Goal: Task Accomplishment & Management: Complete application form

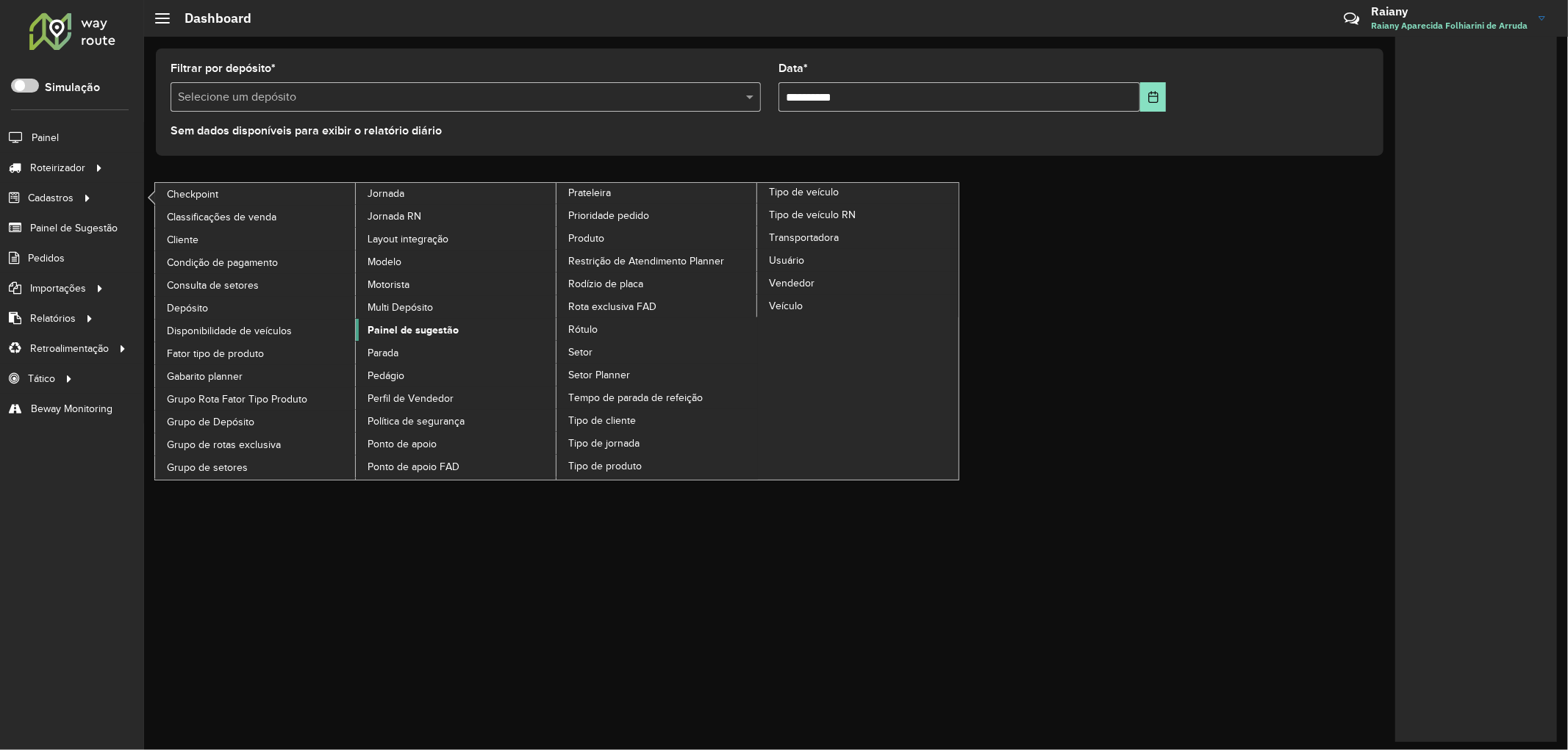
click at [423, 338] on span "Painel de sugestão" at bounding box center [413, 330] width 91 height 15
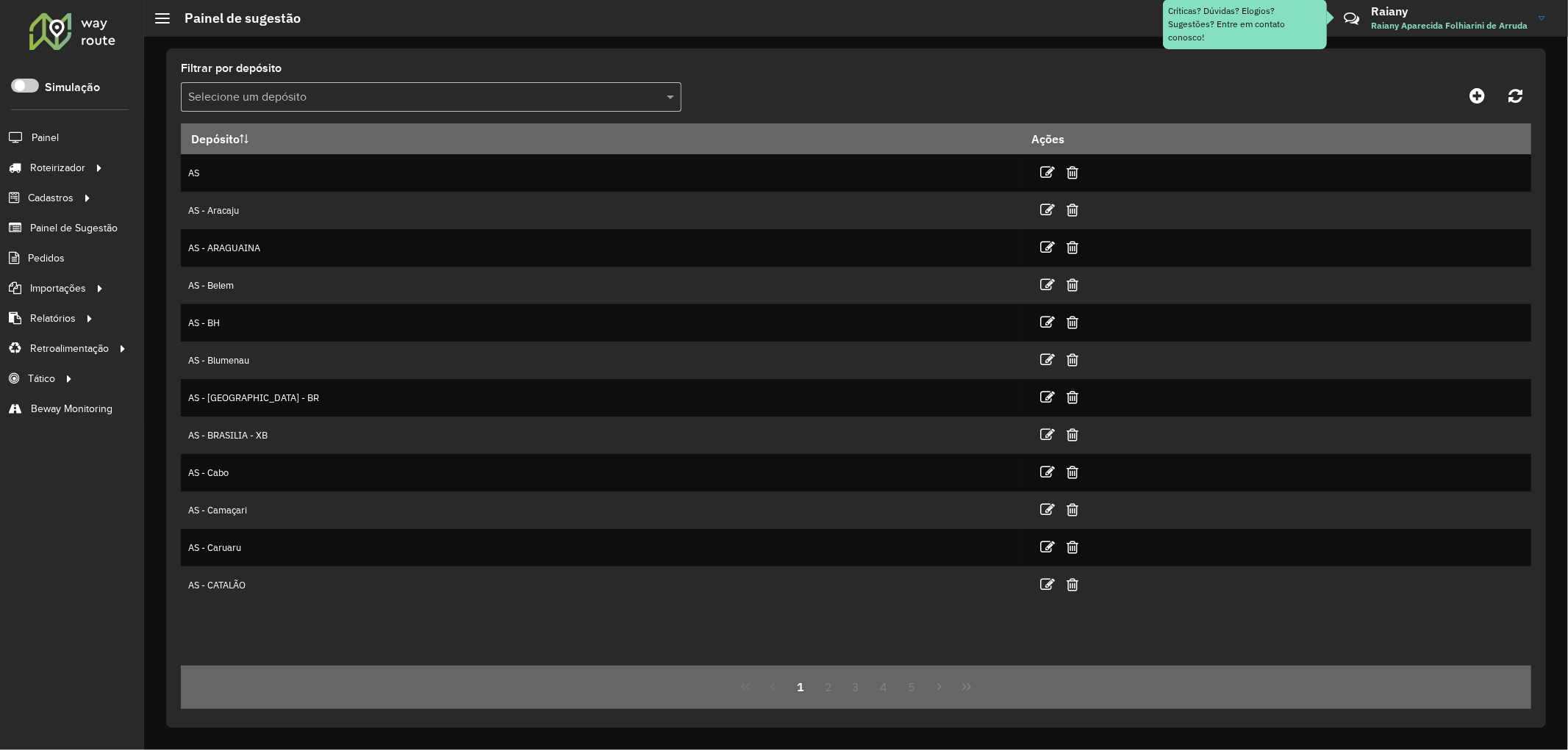
click at [414, 112] on div "Selecione um depósito" at bounding box center [432, 97] width 501 height 29
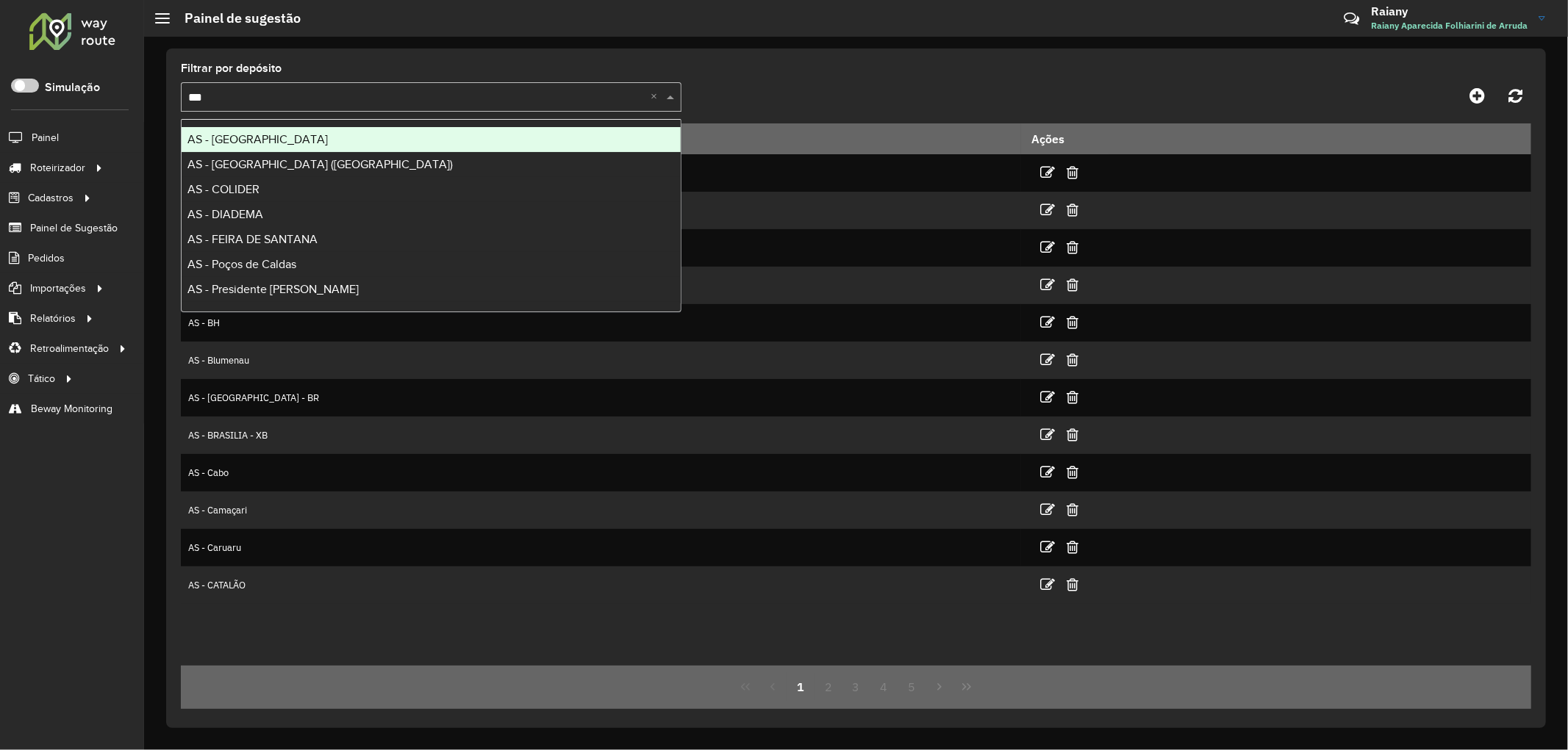
type input "****"
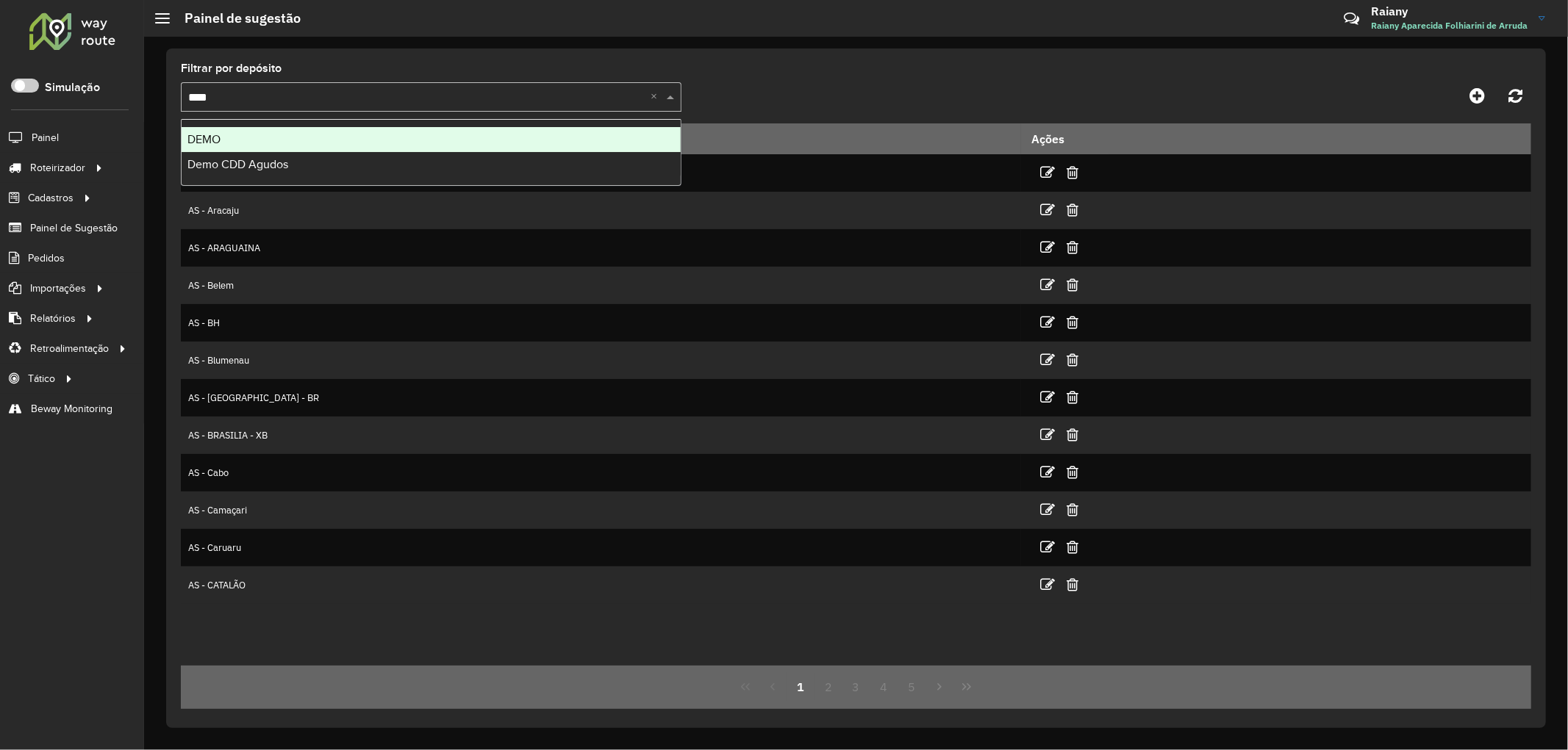
click at [350, 135] on div "DEMO" at bounding box center [431, 140] width 499 height 25
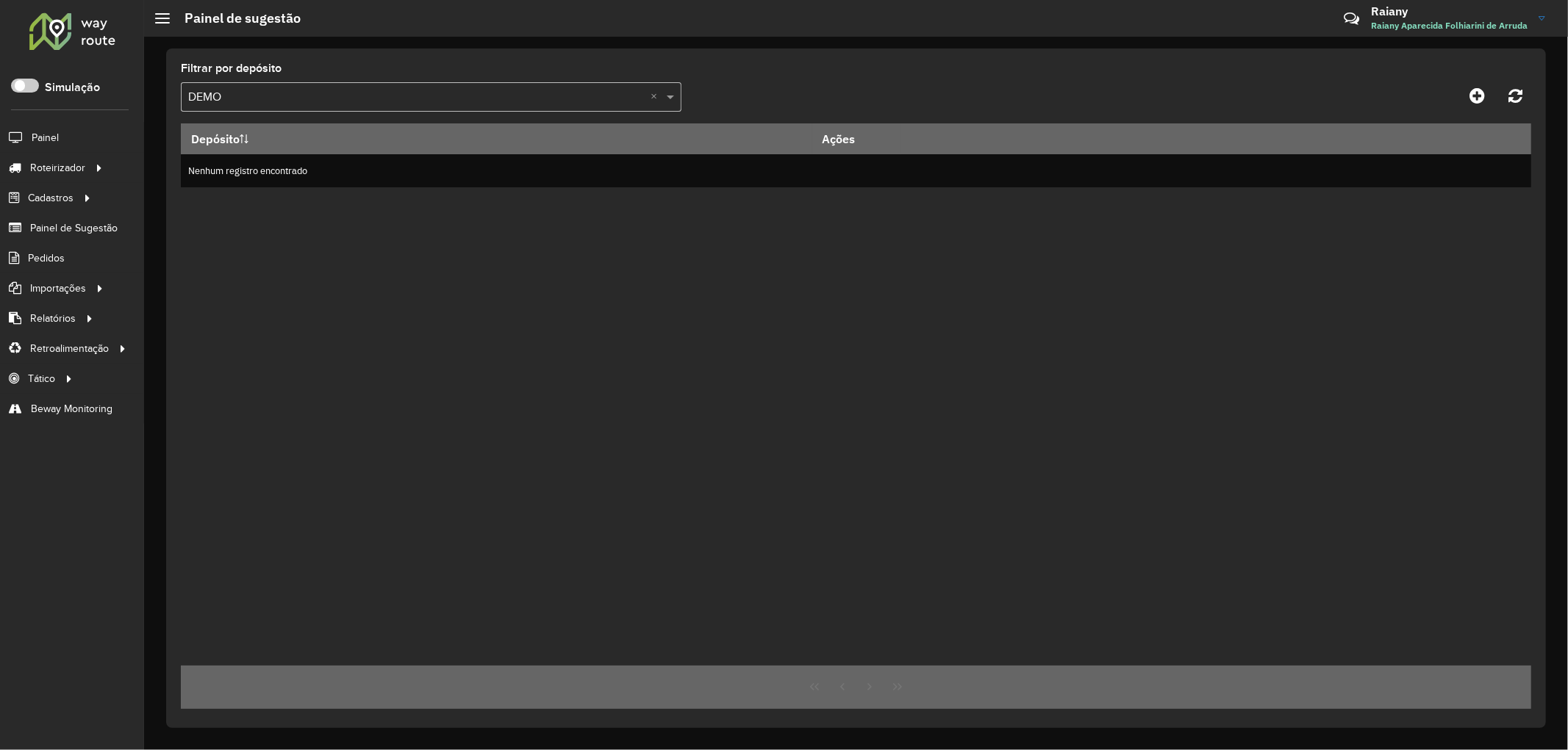
click at [324, 100] on input "text" at bounding box center [416, 98] width 457 height 18
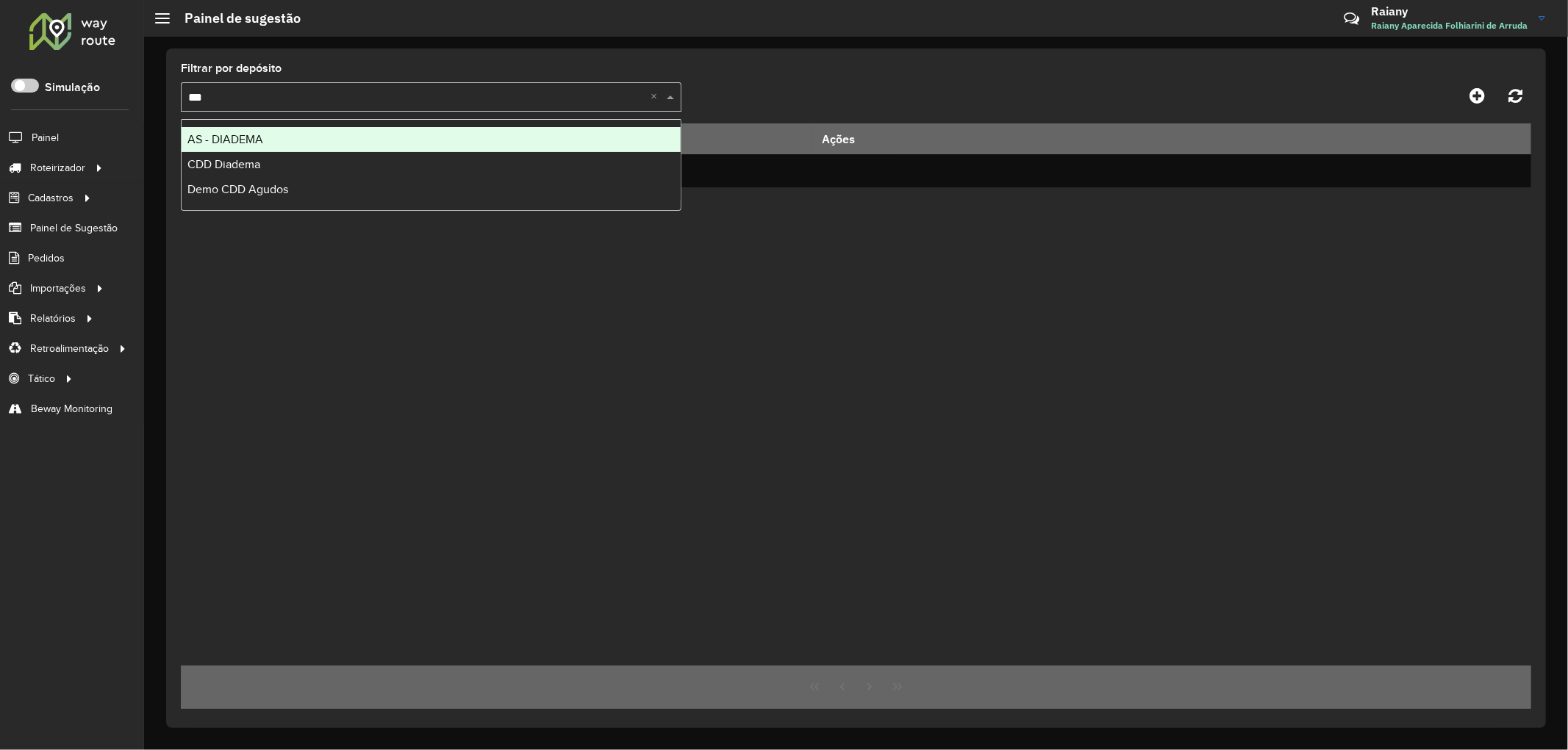
type input "****"
click at [298, 135] on div "Demo CDD Agudos" at bounding box center [431, 140] width 499 height 25
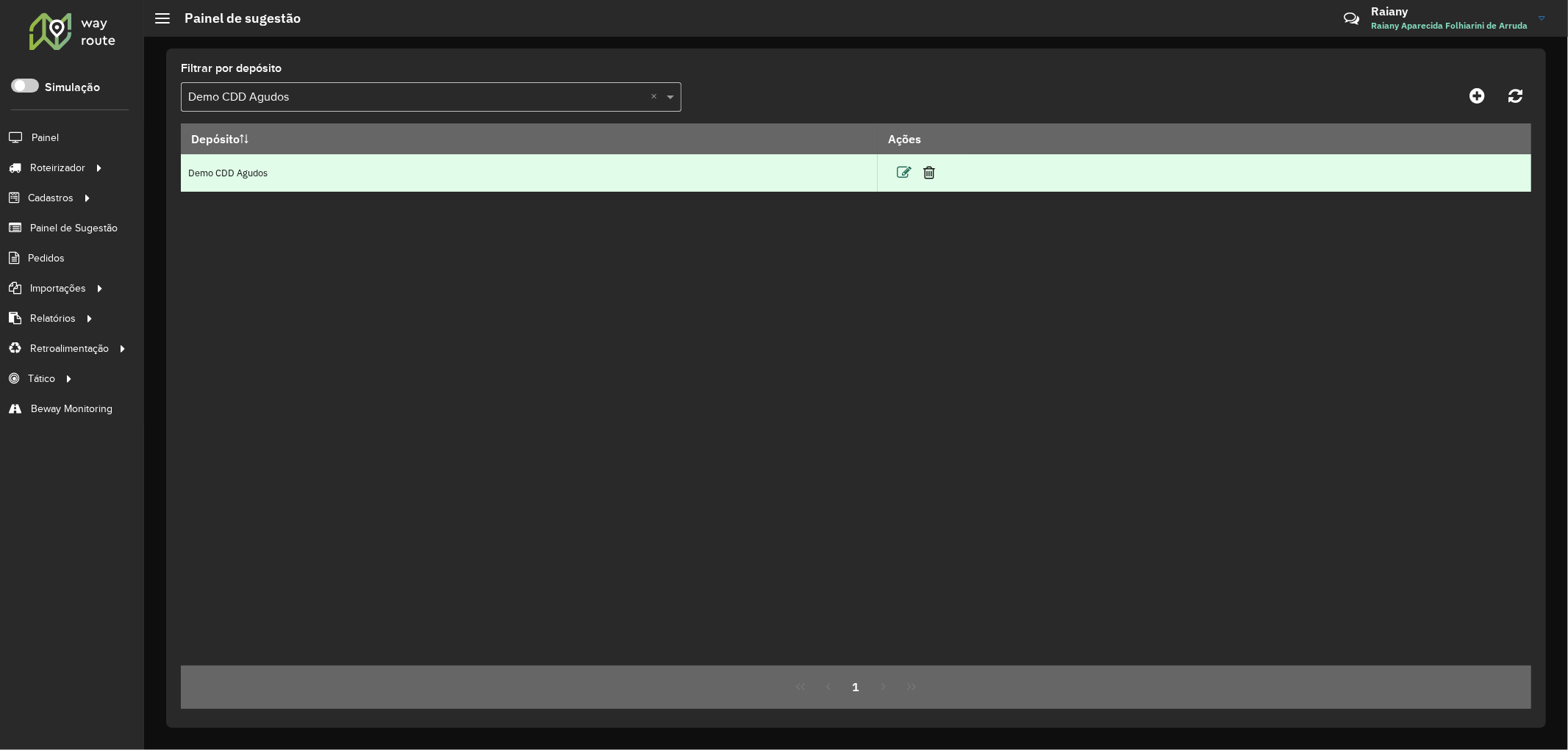
click at [901, 175] on icon at bounding box center [904, 172] width 14 height 14
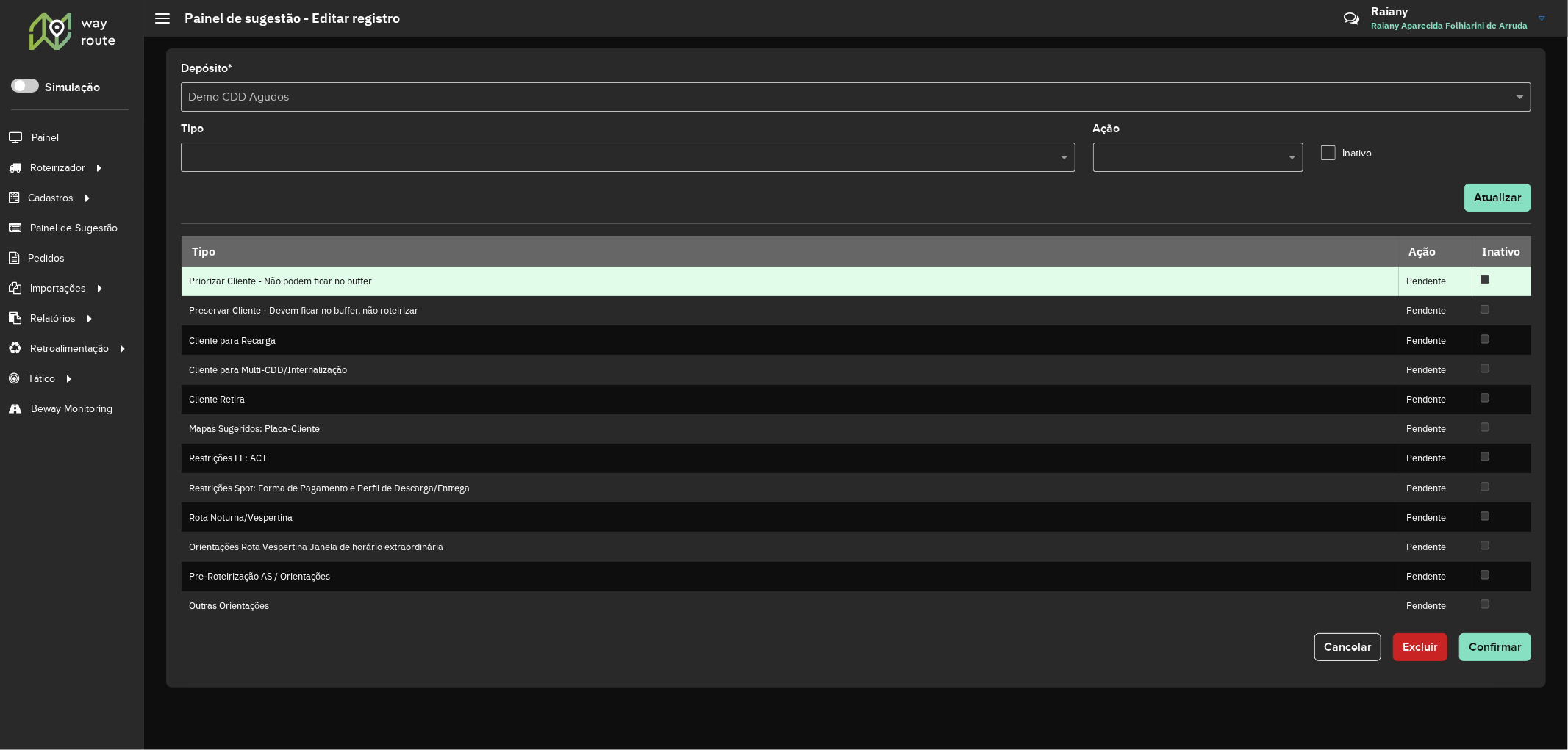
click at [498, 288] on td "Priorizar Cliente - Não podem ficar no buffer" at bounding box center [790, 281] width 1218 height 29
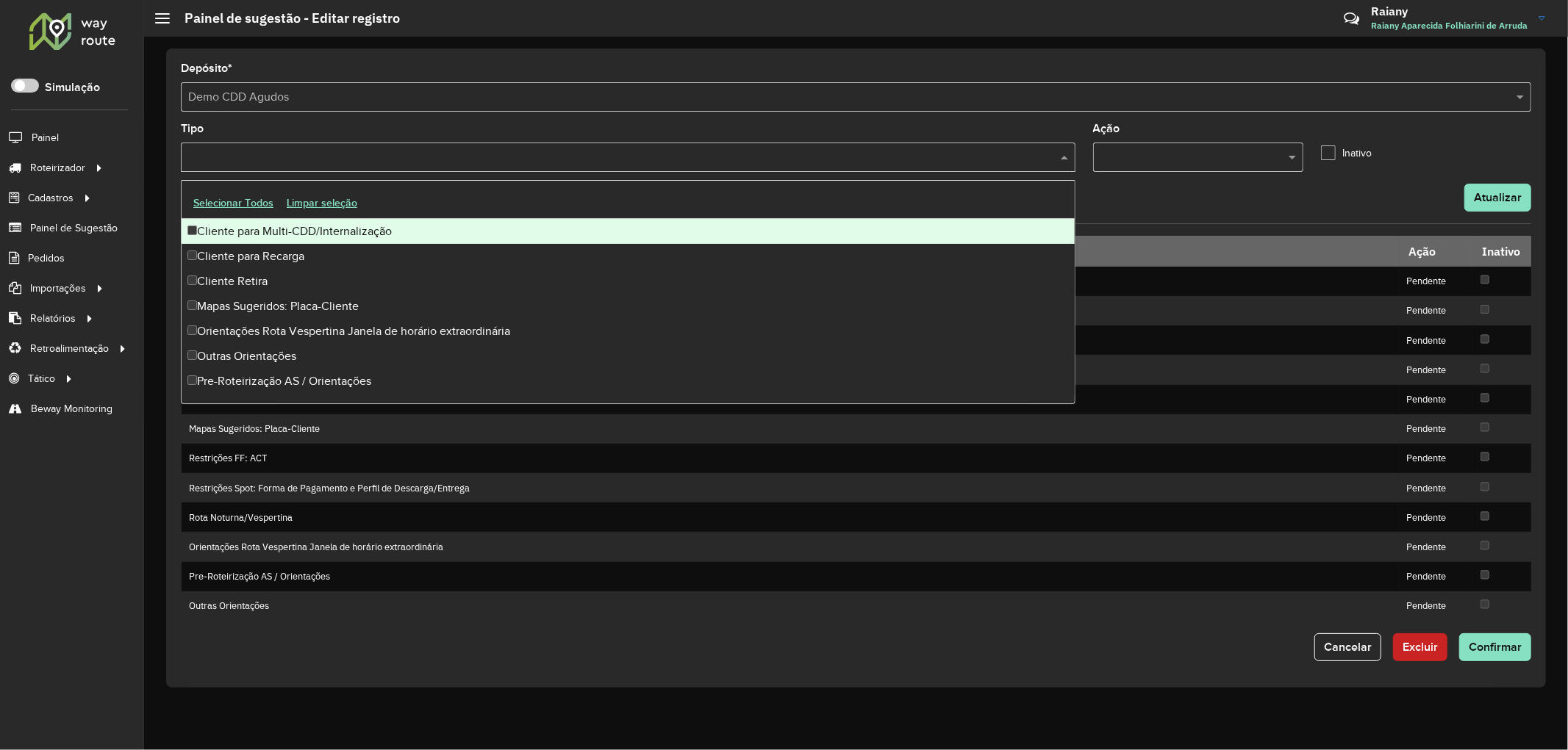
click at [432, 163] on input "text" at bounding box center [620, 158] width 873 height 18
click at [344, 228] on div "Cliente para Multi-CDD/Internalização" at bounding box center [627, 232] width 893 height 25
click at [565, 62] on div "Depósito * Selecione um depósito × Demo CDD Agudos Tipo Cliente para Multi-CDD/…" at bounding box center [856, 368] width 1380 height 640
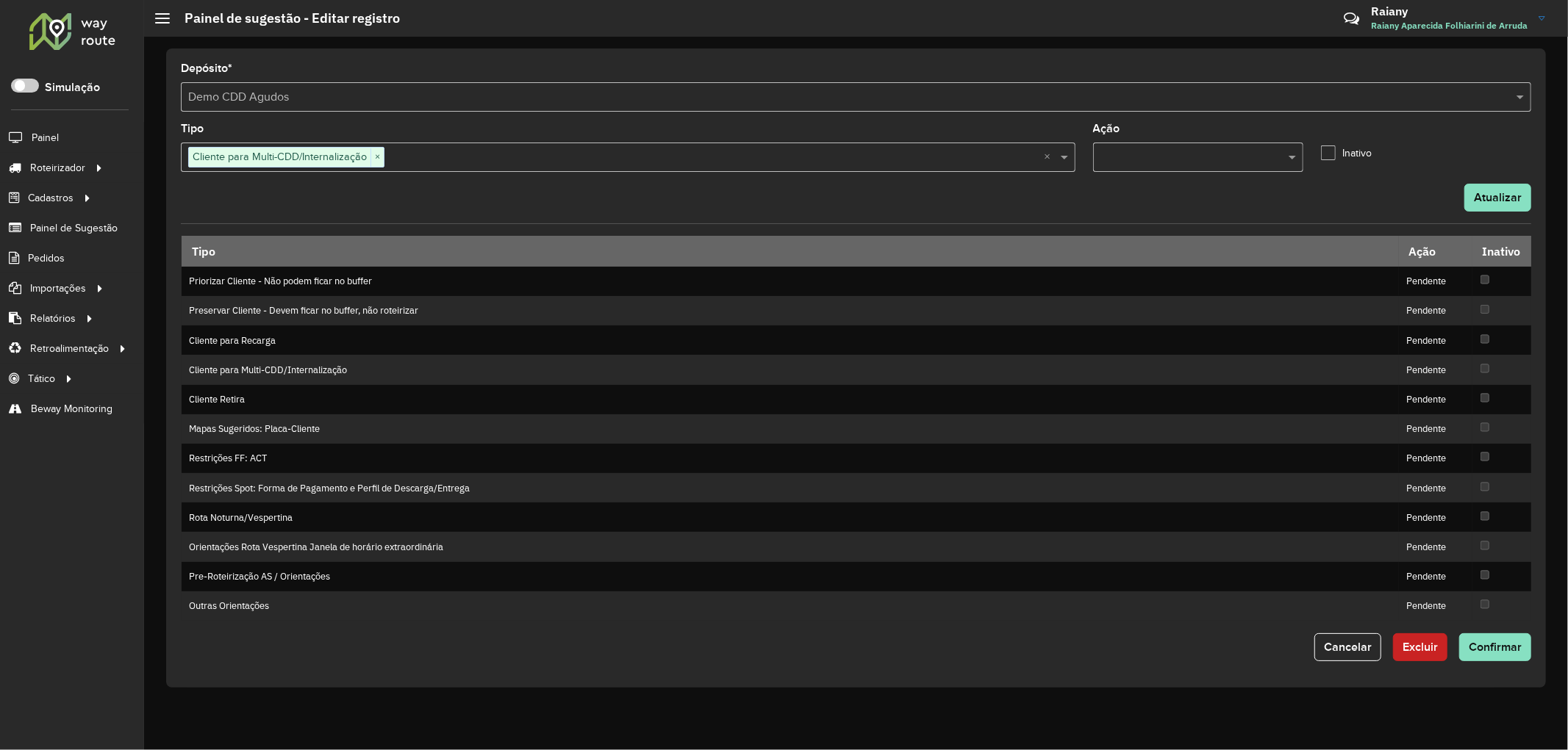
click at [1209, 158] on input "text" at bounding box center [1183, 158] width 166 height 18
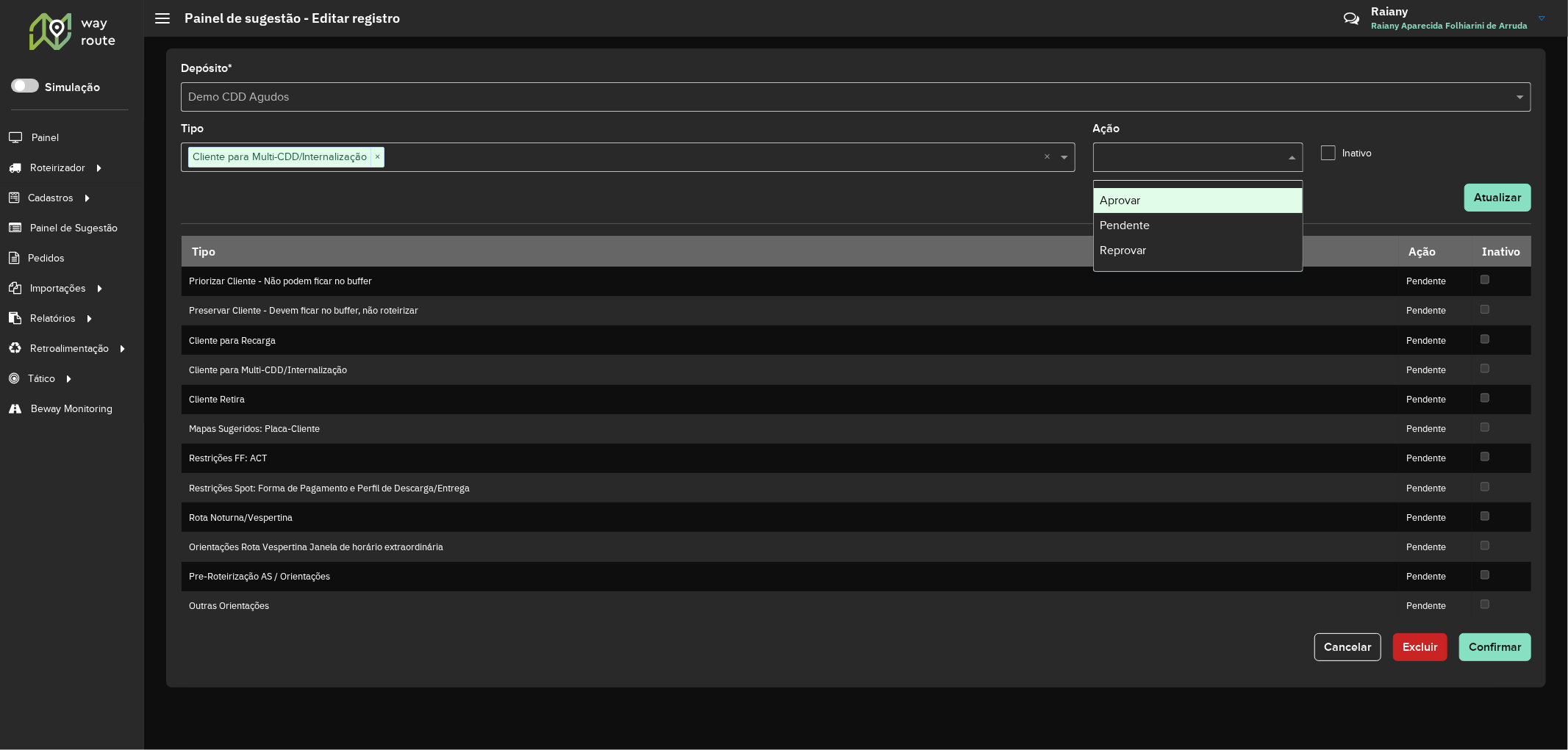
click at [1146, 201] on div "Aprovar" at bounding box center [1199, 201] width 209 height 25
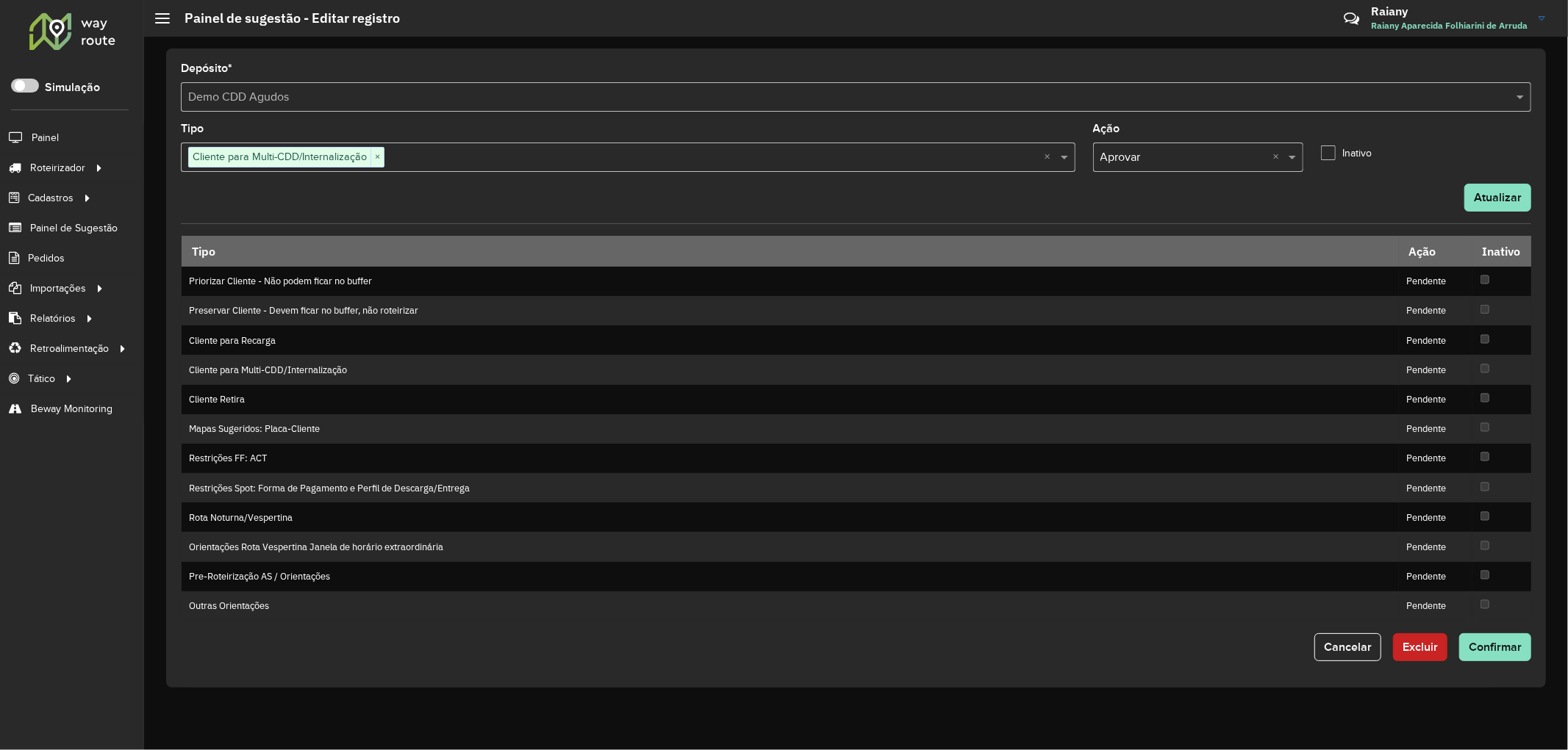
click at [1044, 125] on div "Tipo Cliente para Multi-CDD/Internalização × ×" at bounding box center [628, 147] width 894 height 49
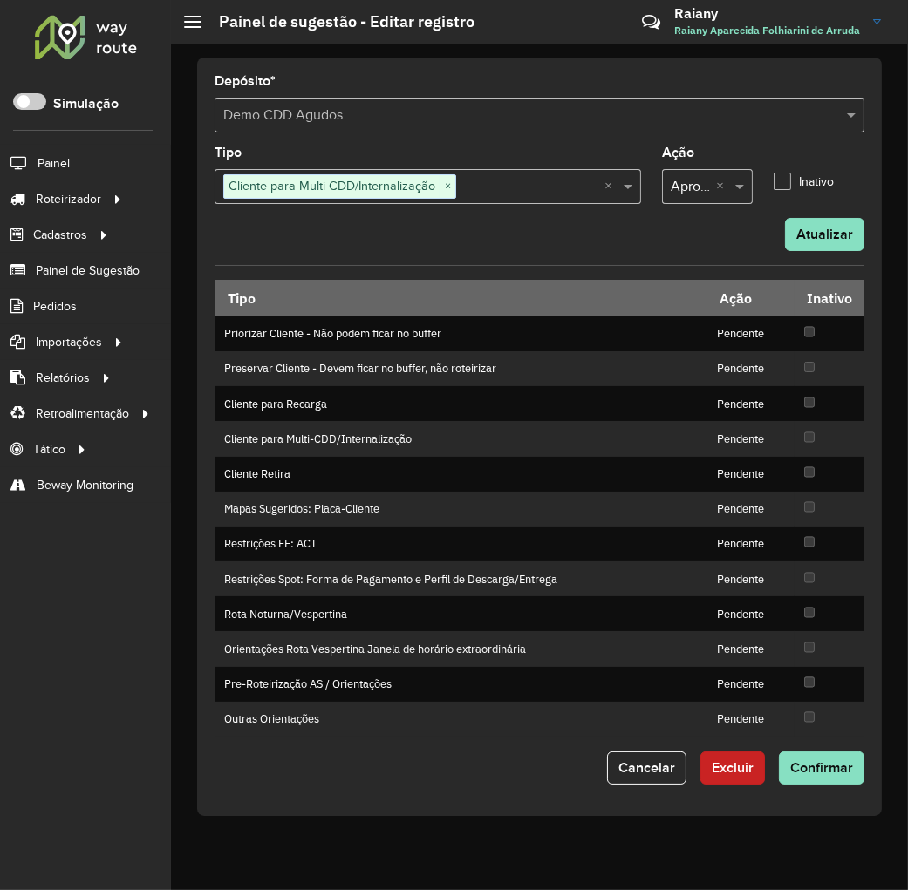
click at [669, 247] on div "Atualizar" at bounding box center [539, 234] width 671 height 33
click at [813, 221] on button "Atualizar" at bounding box center [824, 234] width 79 height 33
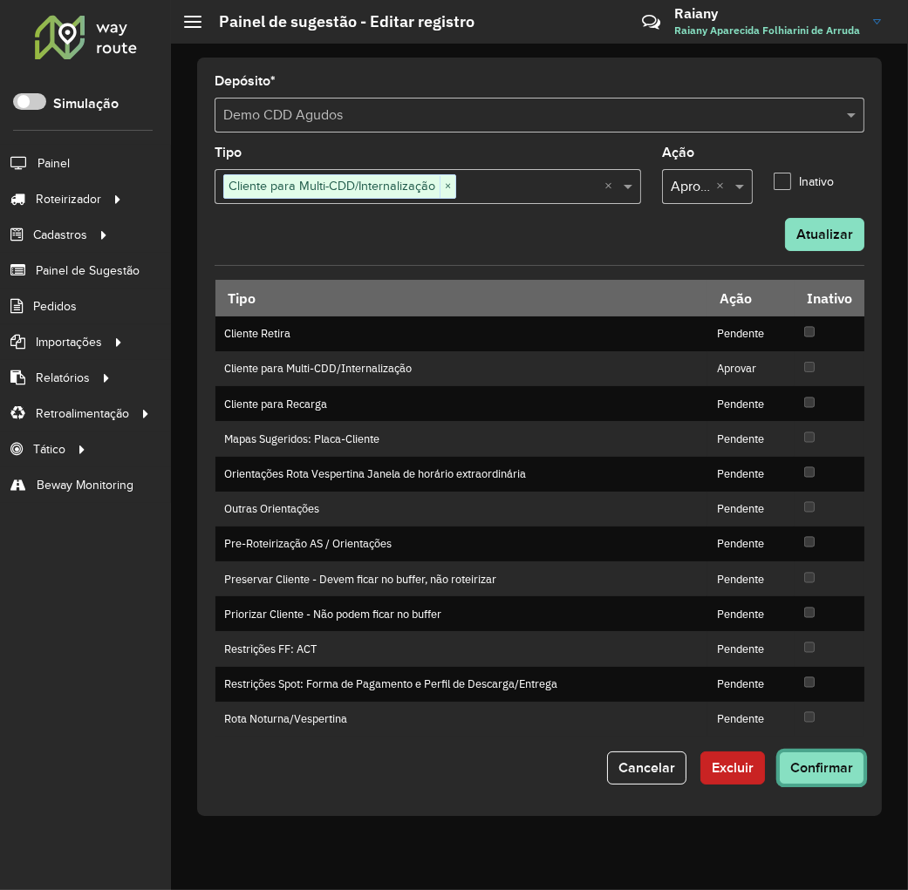
click at [835, 767] on span "Confirmar" at bounding box center [821, 767] width 63 height 15
